Goal: Check status: Check status

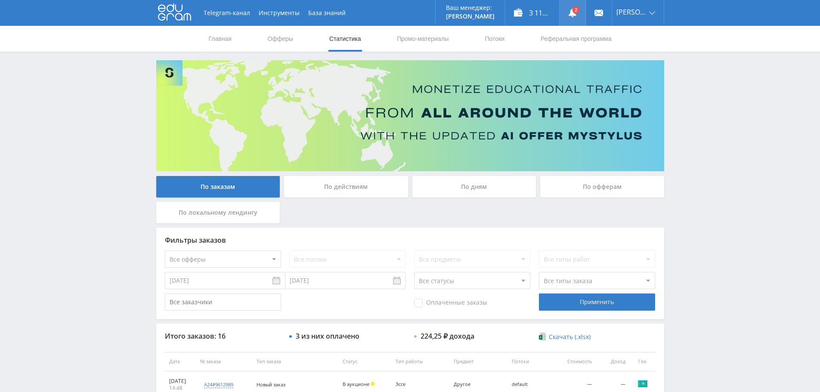
click at [566, 13] on link at bounding box center [572, 13] width 26 height 26
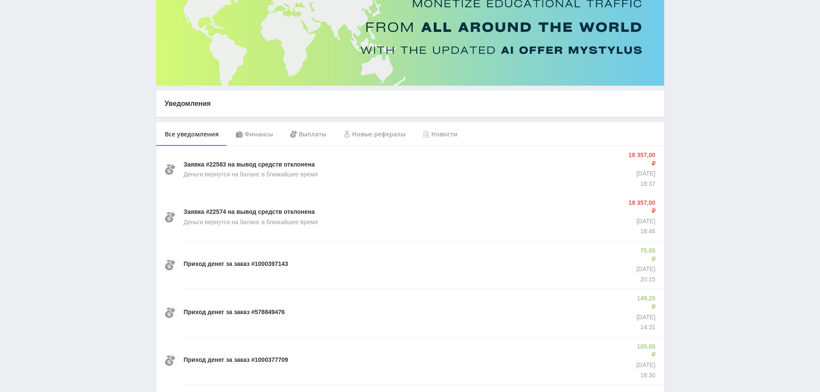
scroll to position [86, 0]
click at [251, 136] on div "Финансы" at bounding box center [254, 134] width 54 height 24
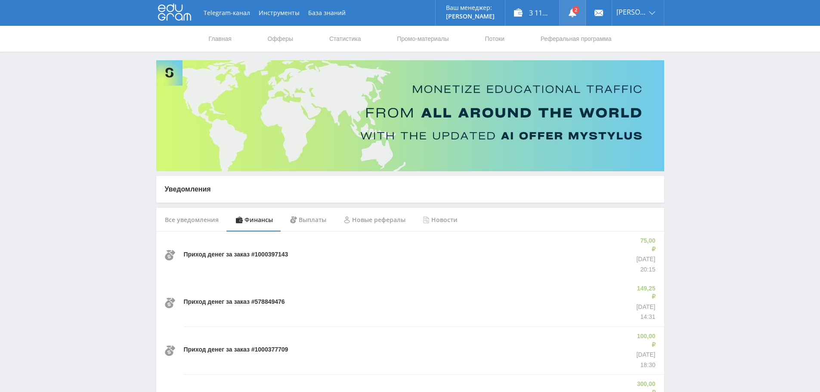
click at [576, 15] on use at bounding box center [572, 13] width 8 height 9
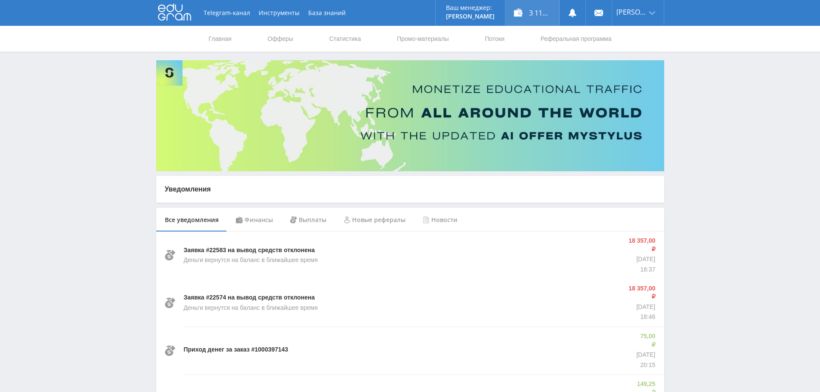
click at [532, 17] on div "3 117,25 ₽" at bounding box center [532, 13] width 54 height 26
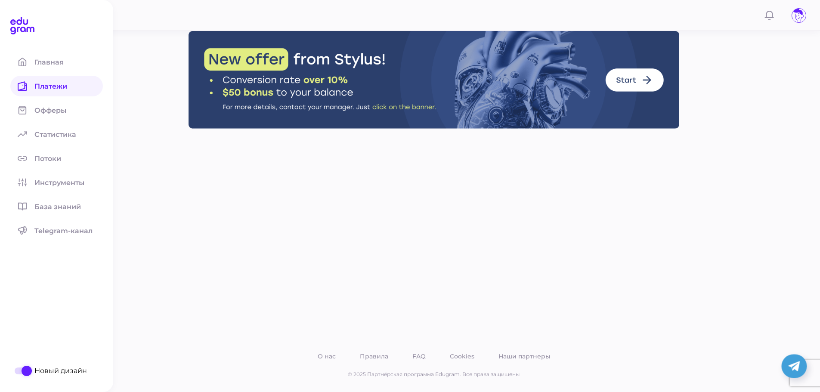
click at [32, 87] on span at bounding box center [22, 86] width 24 height 21
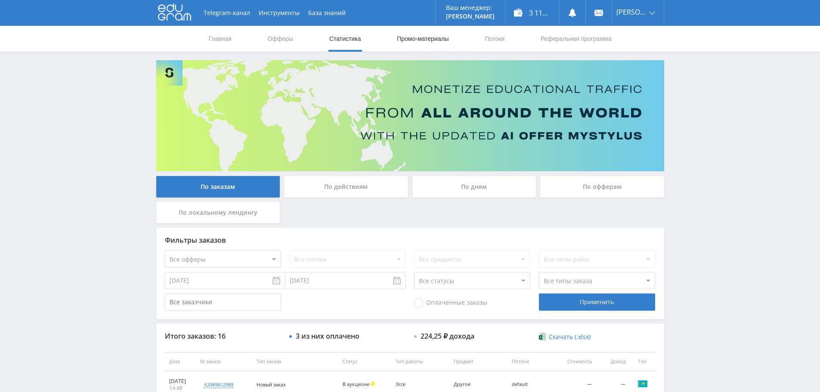
click at [405, 39] on link "Промо-материалы" at bounding box center [422, 39] width 53 height 26
select select "376"
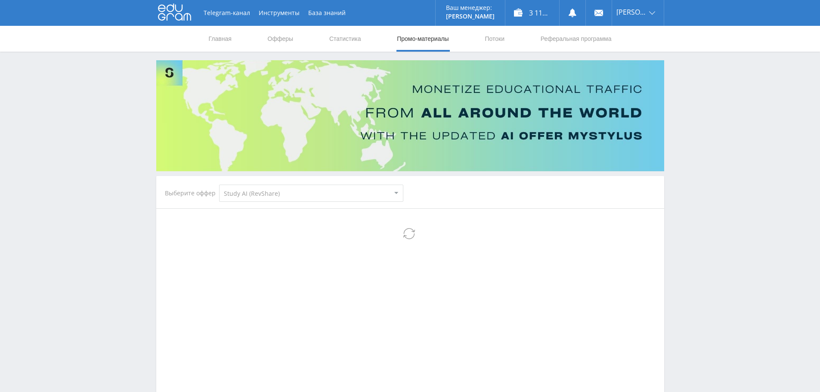
select select "376"
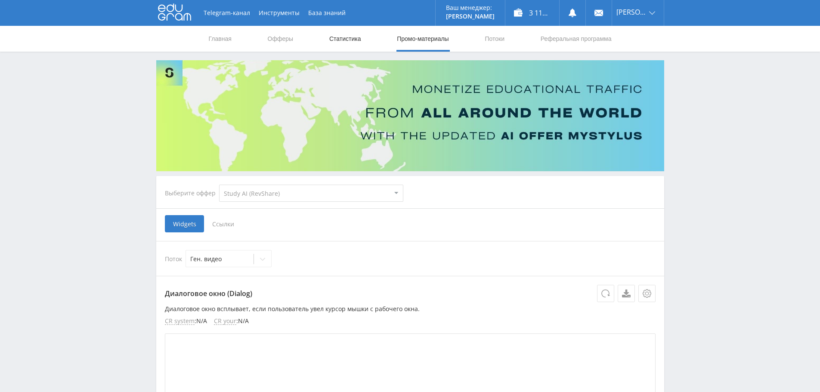
click at [335, 40] on link "Статистика" at bounding box center [345, 39] width 34 height 26
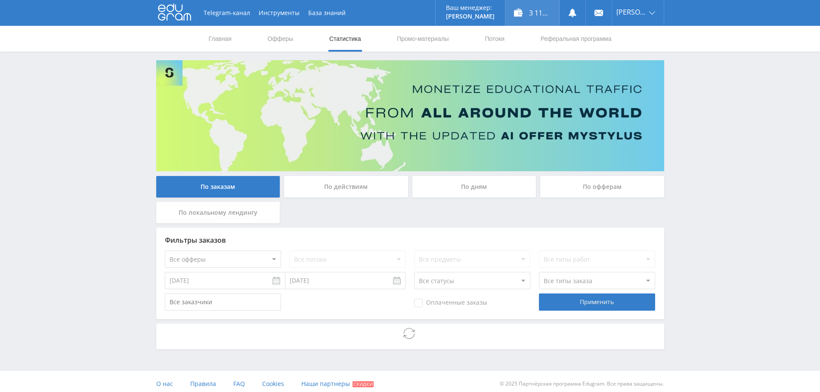
click at [525, 12] on div "3 117,25 ₽" at bounding box center [532, 13] width 54 height 26
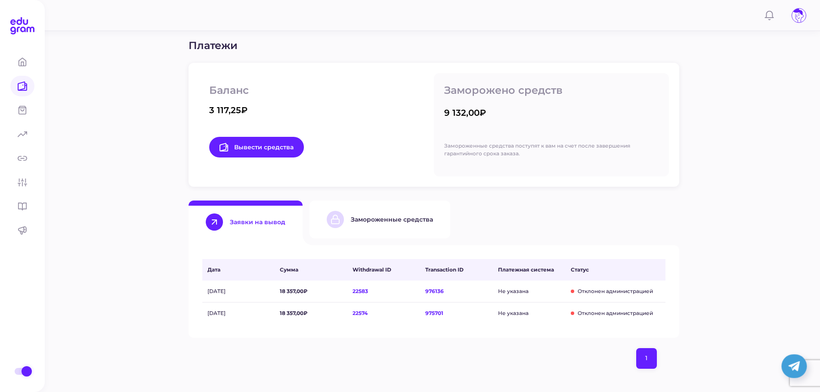
scroll to position [105, 0]
click at [385, 220] on div "Замороженные средства" at bounding box center [392, 220] width 82 height 8
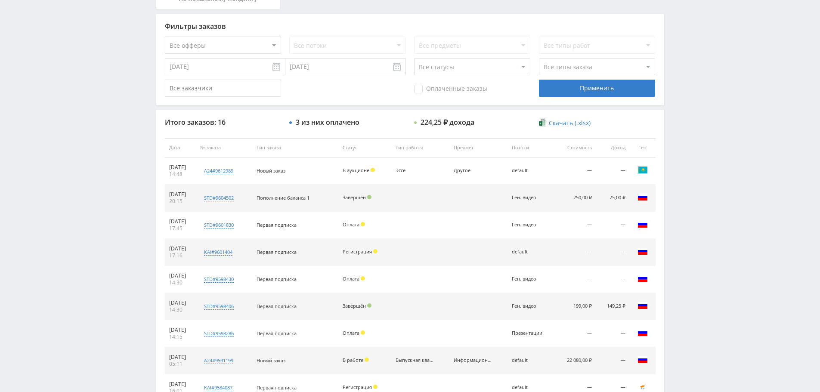
scroll to position [215, 0]
